Goal: Task Accomplishment & Management: Manage account settings

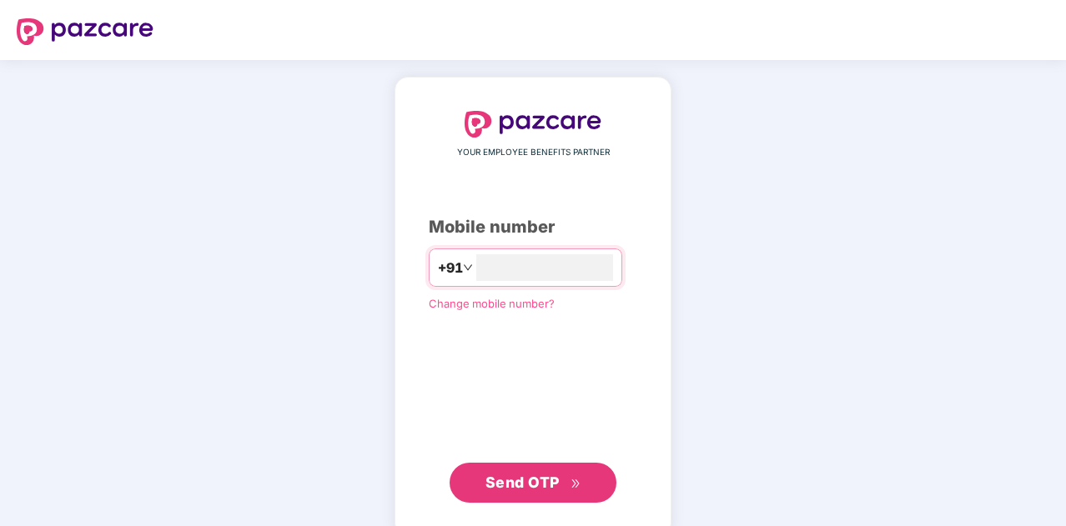
type input "**********"
click at [530, 481] on span "Send OTP" at bounding box center [522, 483] width 74 height 18
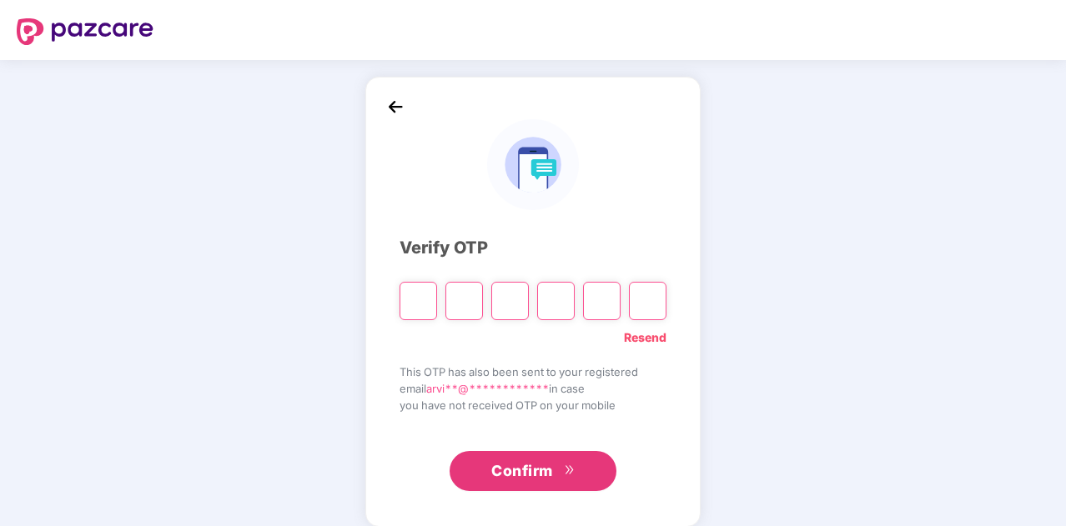
type input "*"
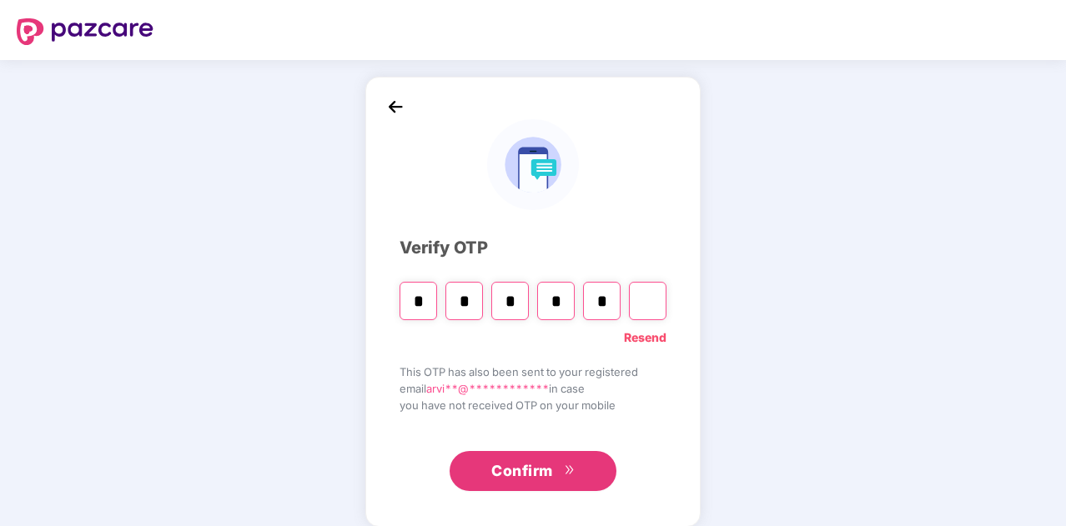
type input "*"
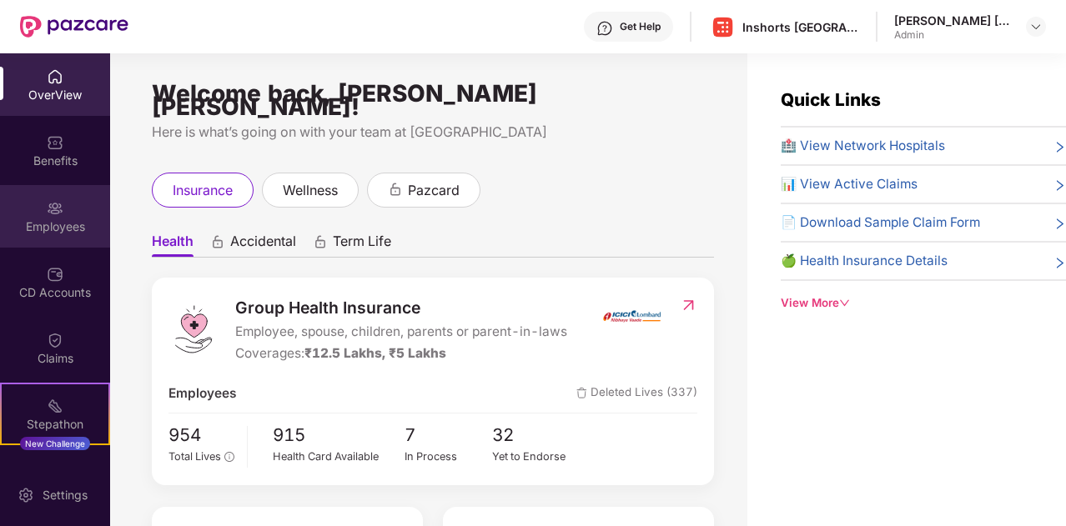
click at [57, 221] on div "Employees" at bounding box center [55, 227] width 110 height 17
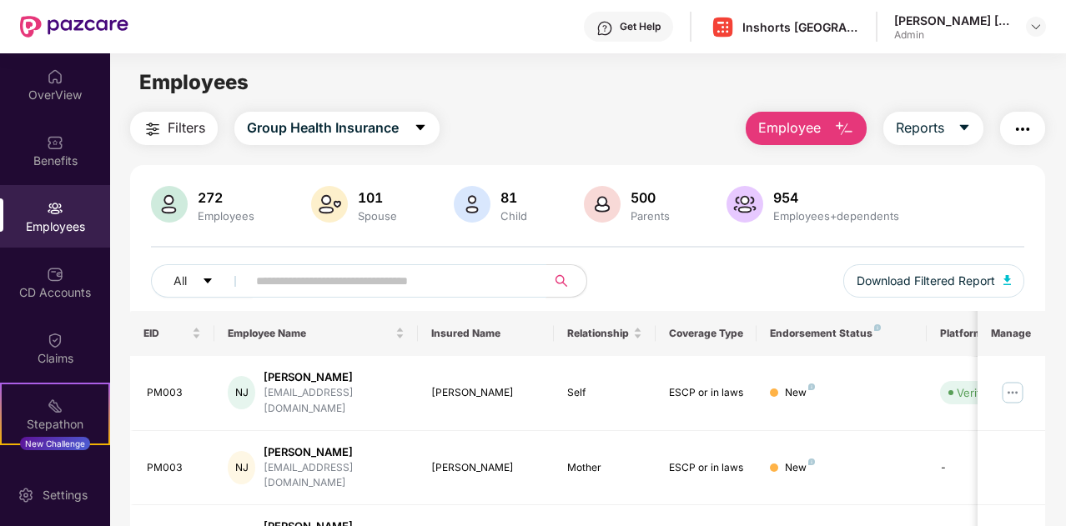
click at [329, 281] on input "text" at bounding box center [390, 281] width 268 height 25
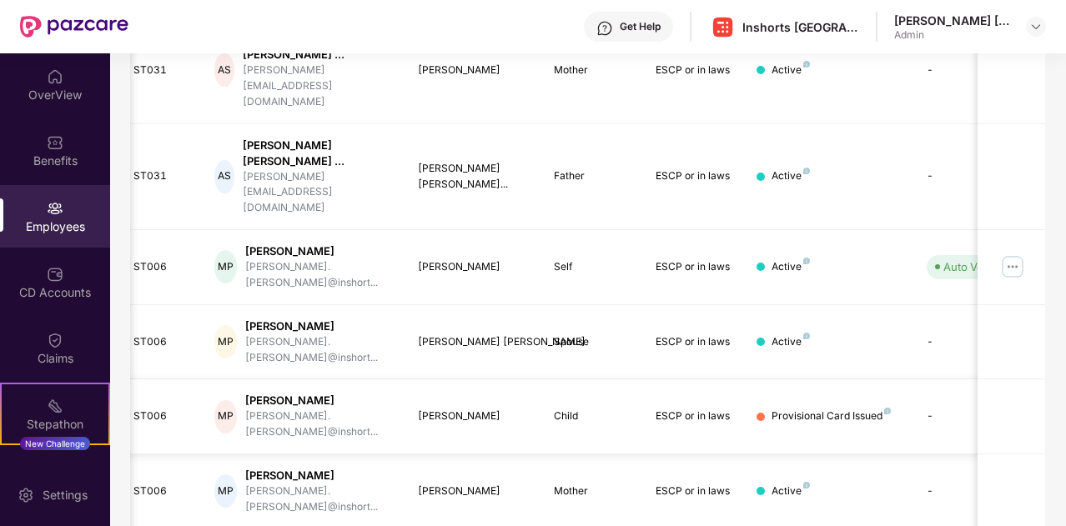
scroll to position [0, 23]
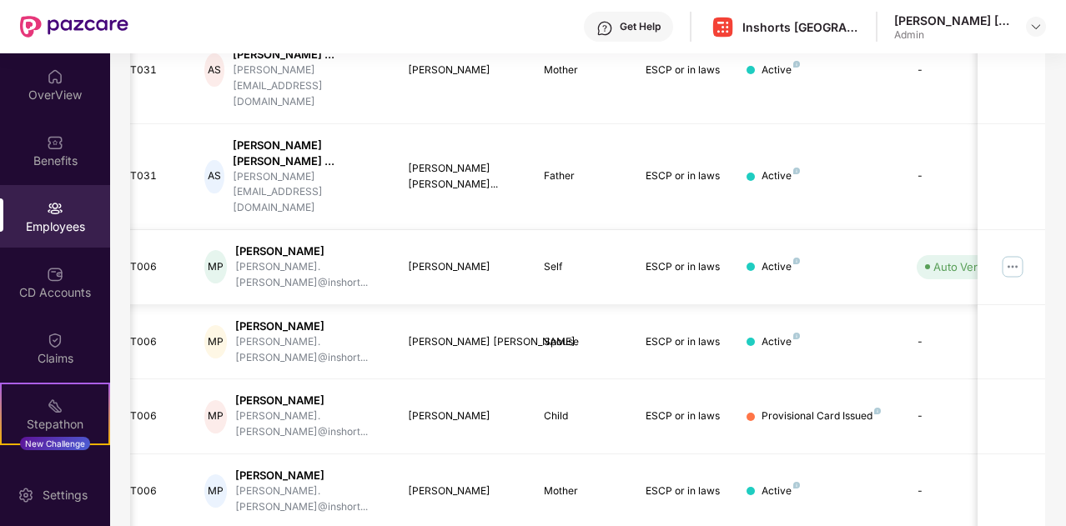
type input "***"
click at [1016, 254] on img at bounding box center [1012, 267] width 27 height 27
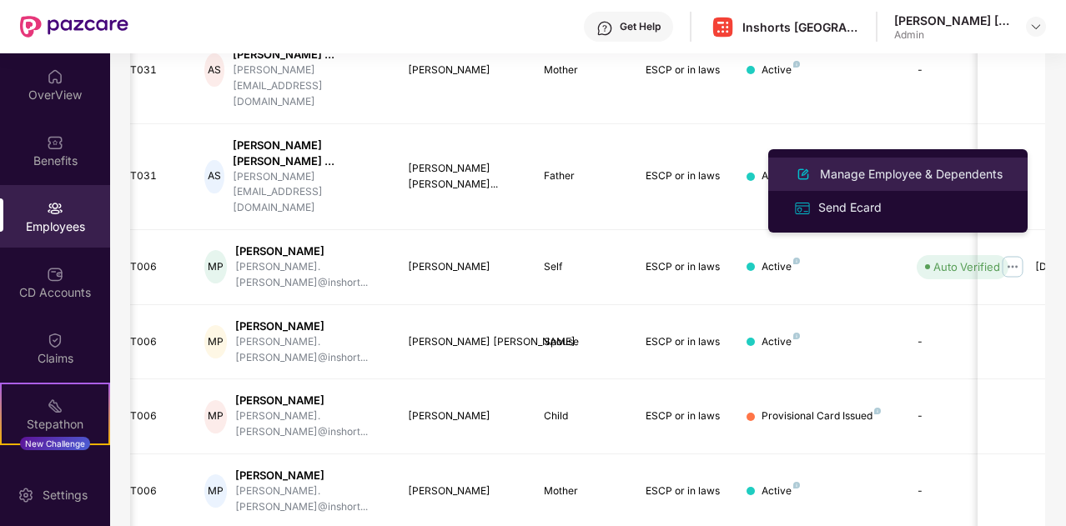
click at [899, 174] on div "Manage Employee & Dependents" at bounding box center [910, 174] width 189 height 18
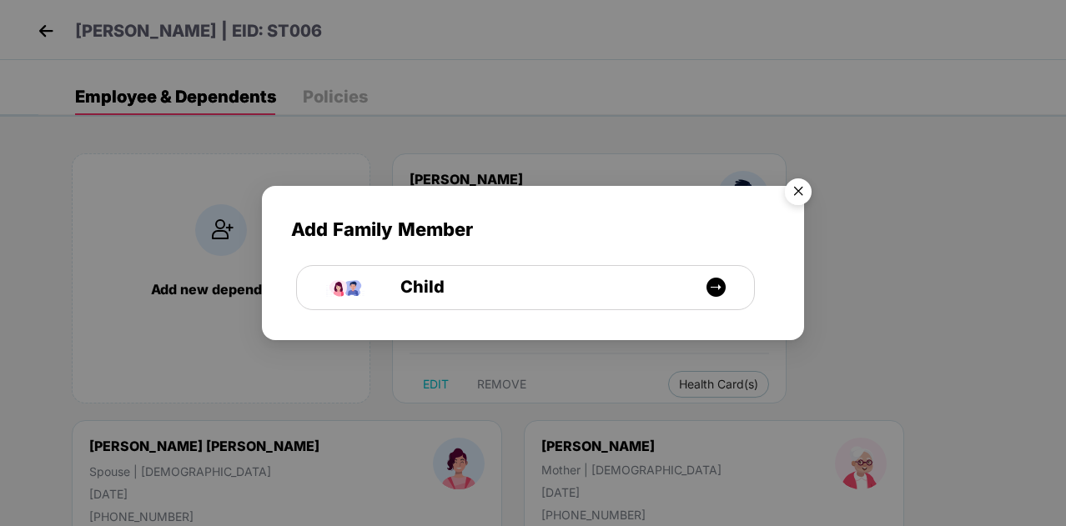
click at [802, 191] on img "Close" at bounding box center [798, 194] width 47 height 47
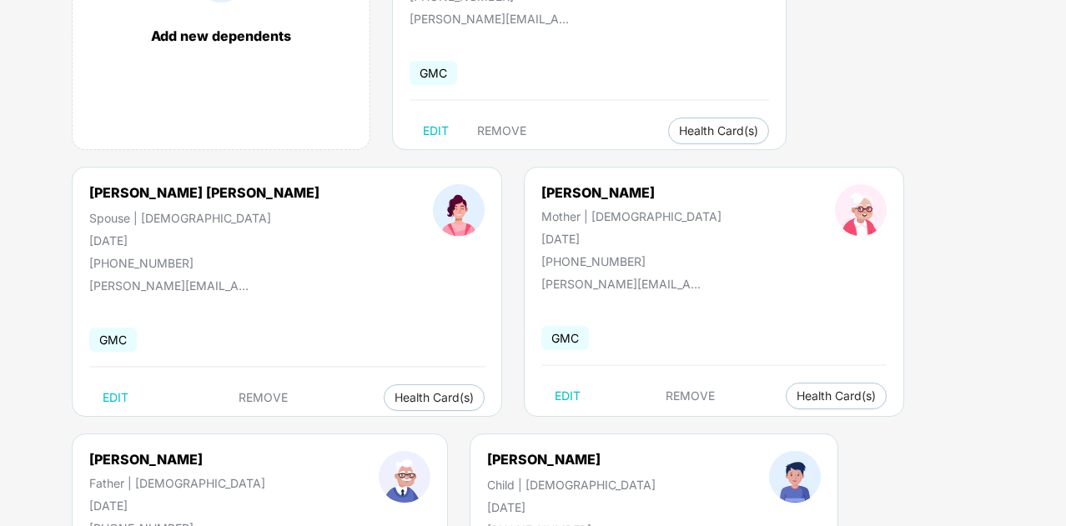
scroll to position [254, 0]
